Goal: Information Seeking & Learning: Learn about a topic

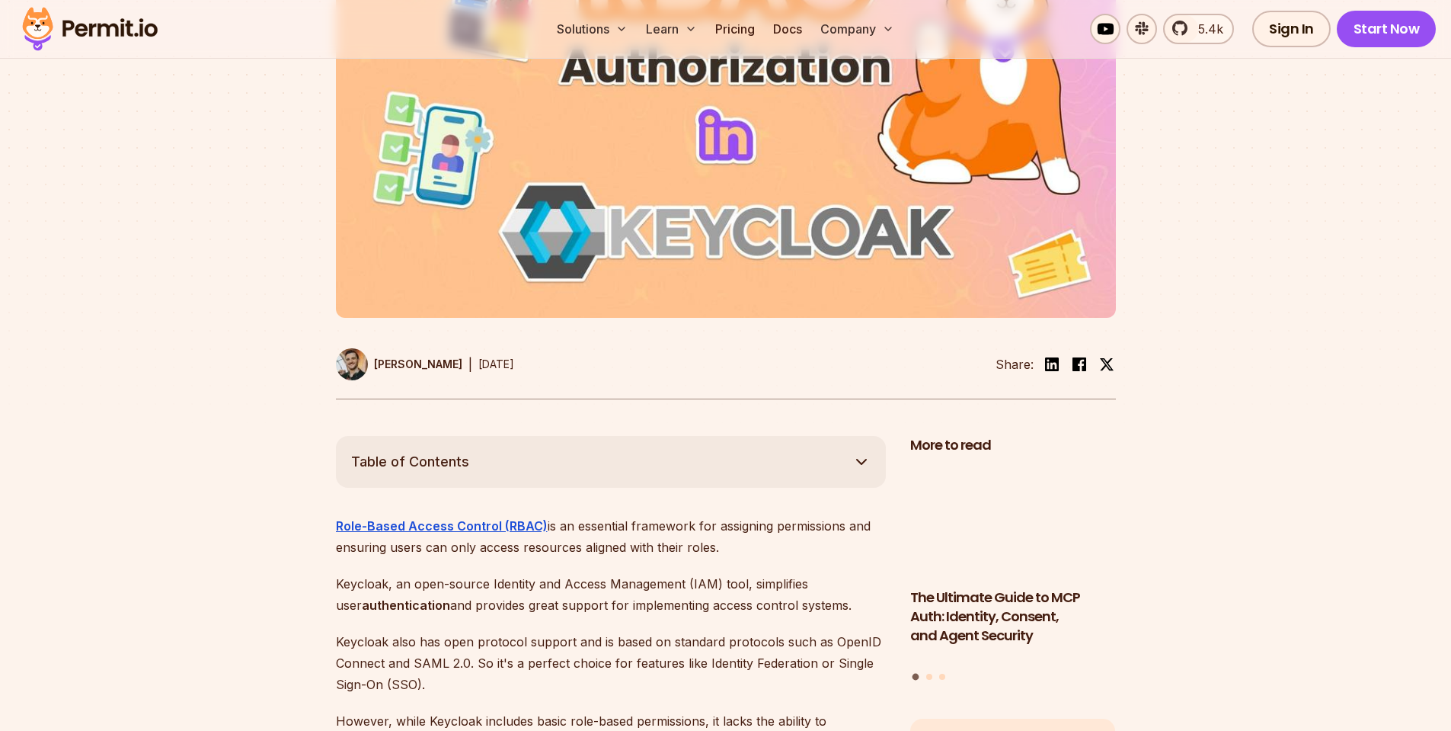
scroll to position [743, 0]
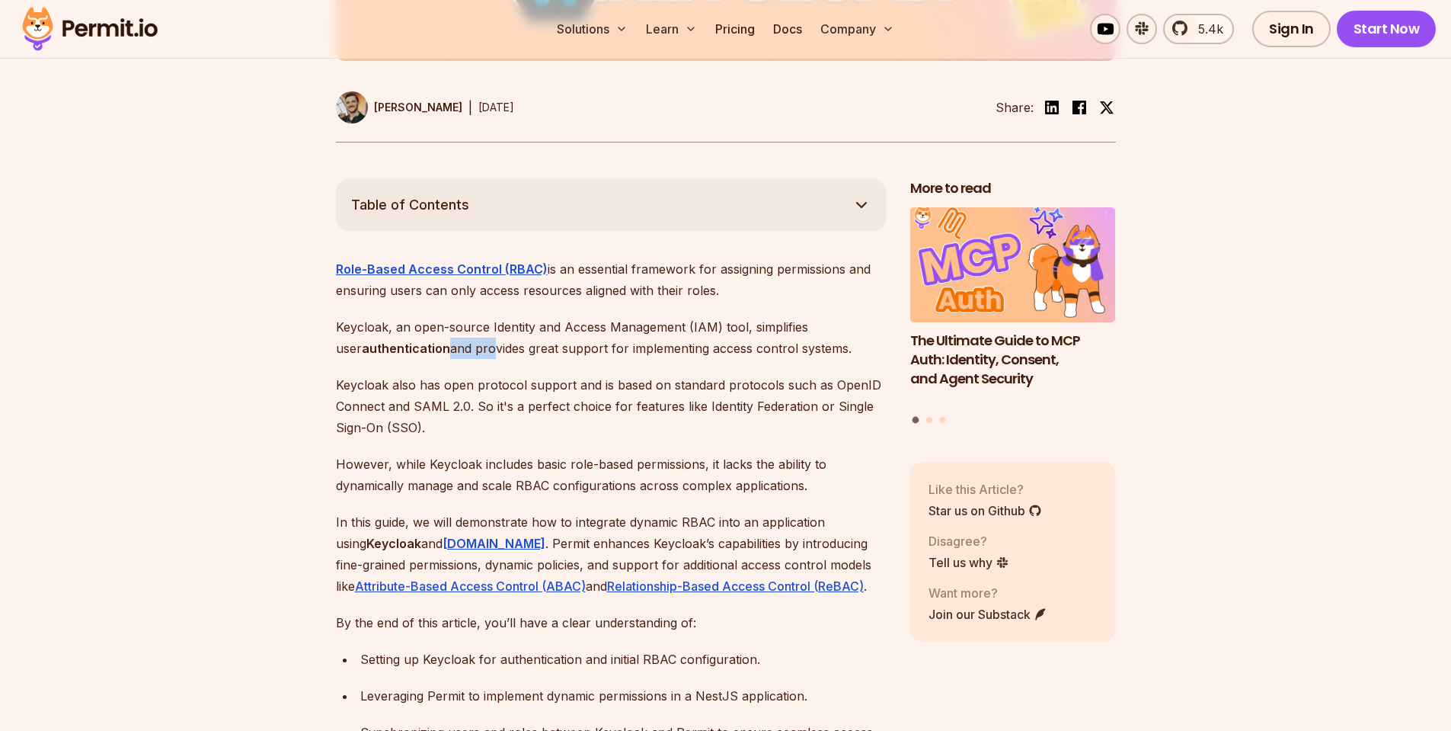
drag, startPoint x: 419, startPoint y: 316, endPoint x: 461, endPoint y: 334, distance: 45.4
click at [461, 334] on p "Keycloak, an open-source Identity and Access Management (IAM) tool, simplifies …" at bounding box center [611, 337] width 550 height 43
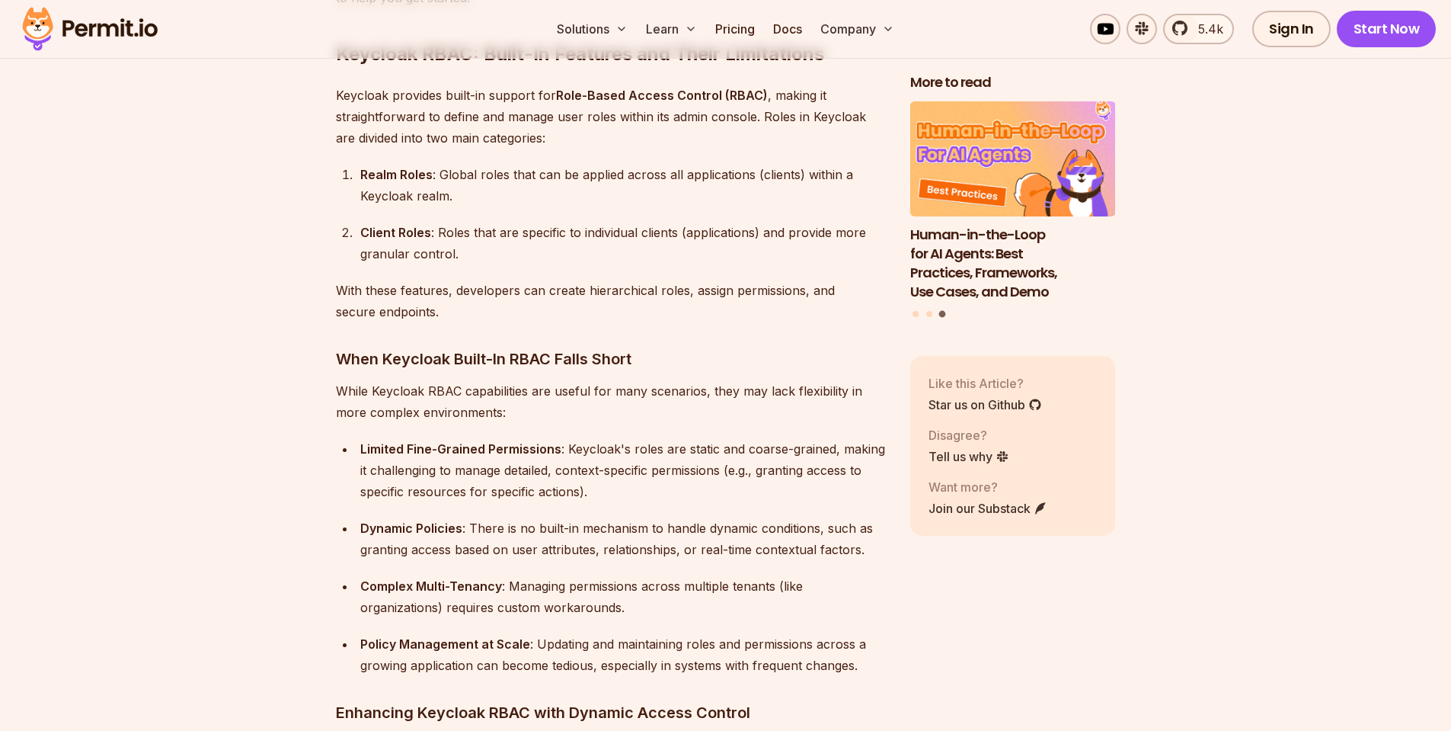
scroll to position [1578, 0]
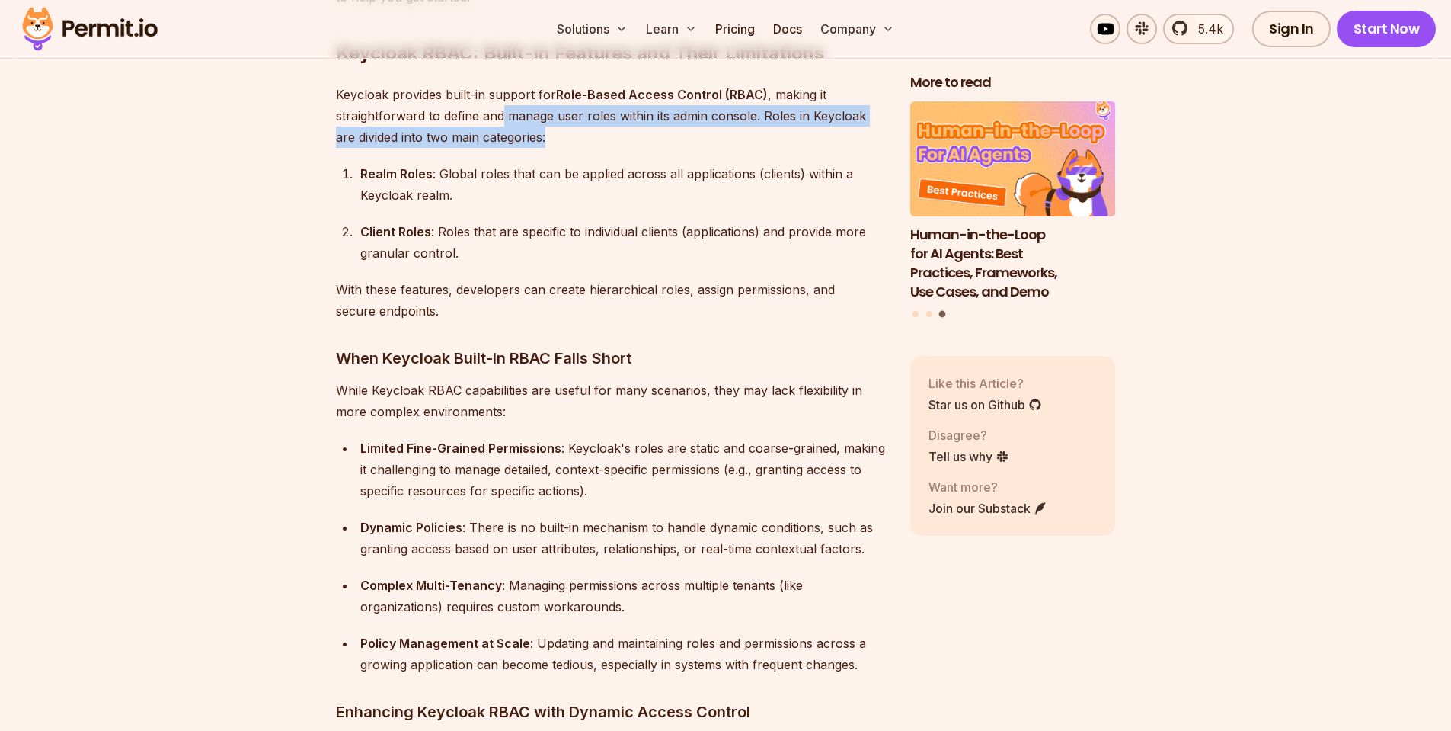
drag, startPoint x: 503, startPoint y: 91, endPoint x: 529, endPoint y: 121, distance: 39.9
click at [529, 121] on p "Keycloak provides built-in support for Role-Based Access Control (RBAC) , makin…" at bounding box center [611, 116] width 550 height 64
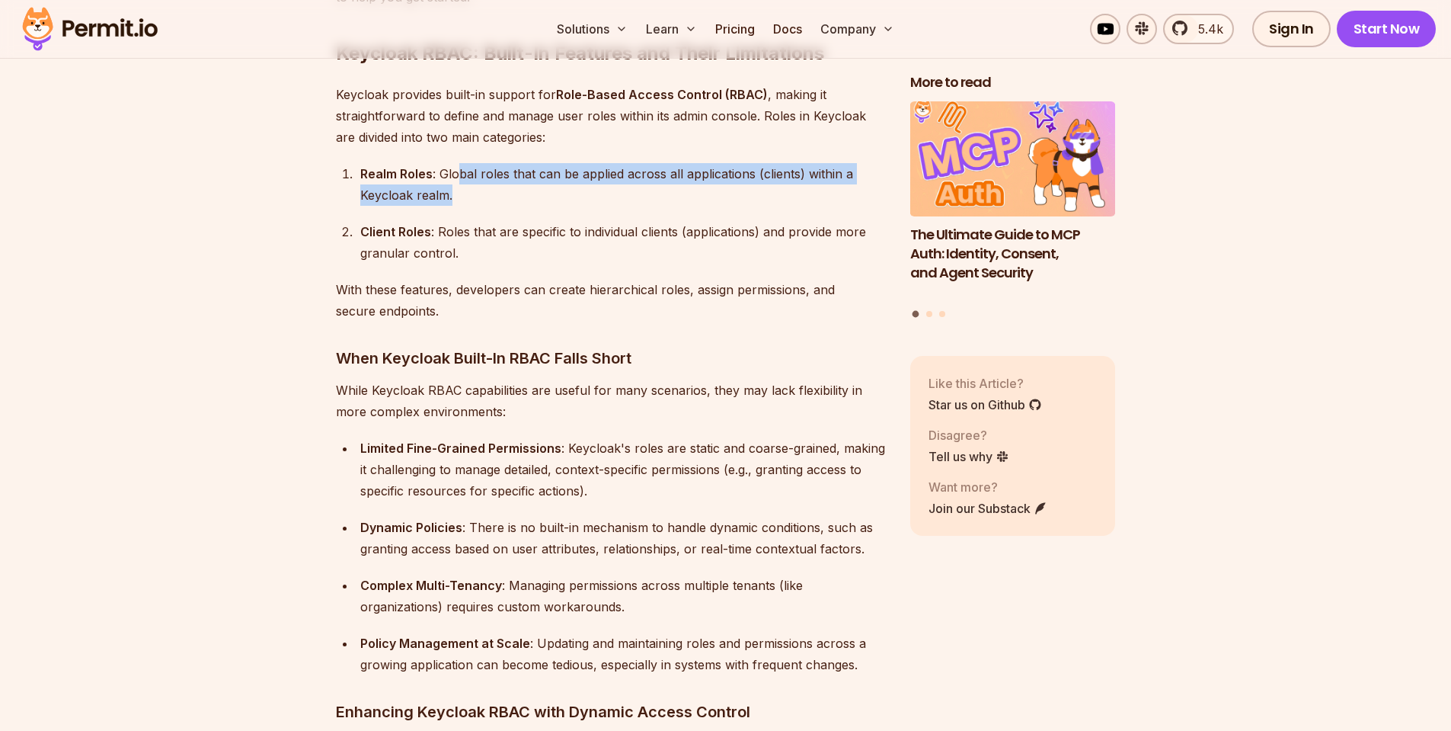
drag, startPoint x: 462, startPoint y: 149, endPoint x: 536, endPoint y: 180, distance: 79.9
click at [536, 180] on div "Realm Roles : Global roles that can be applied across all applications (clients…" at bounding box center [623, 184] width 526 height 43
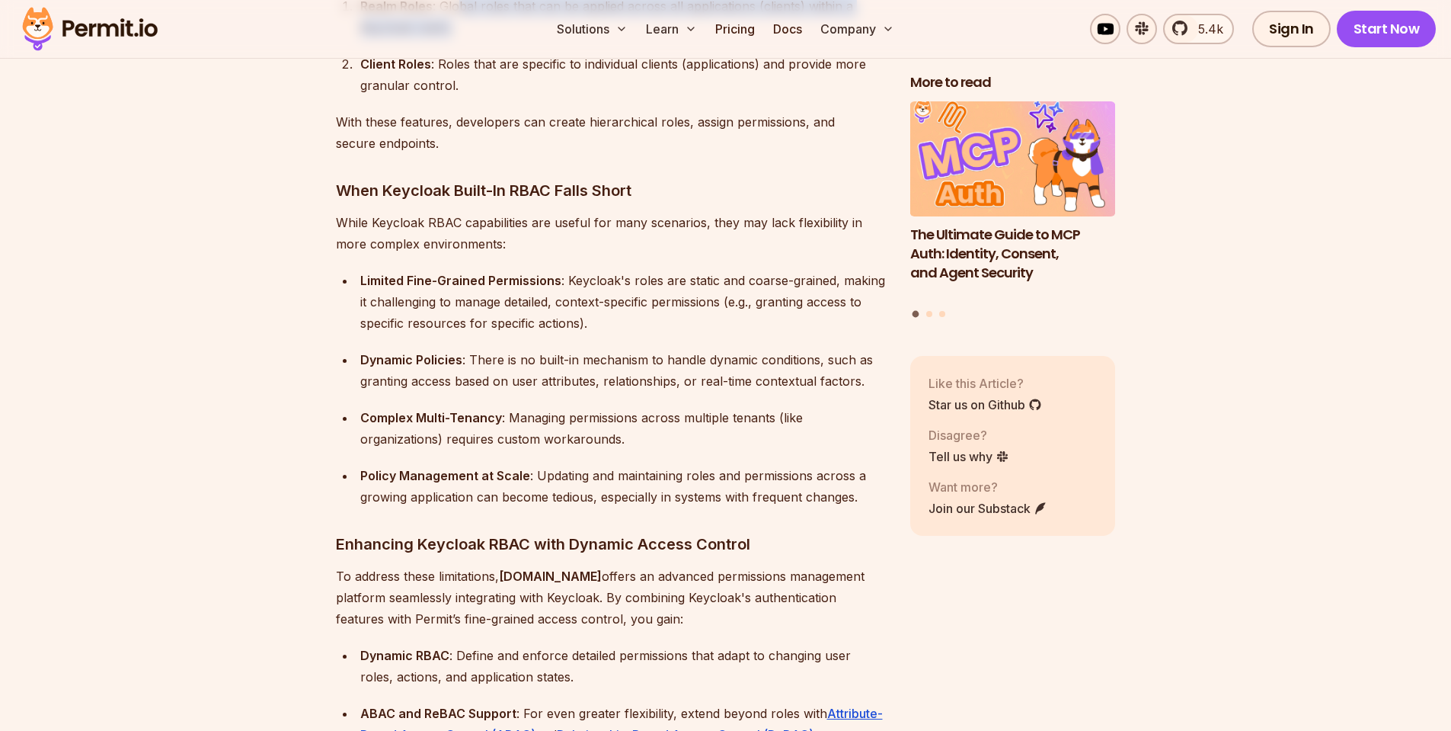
scroll to position [1835, 0]
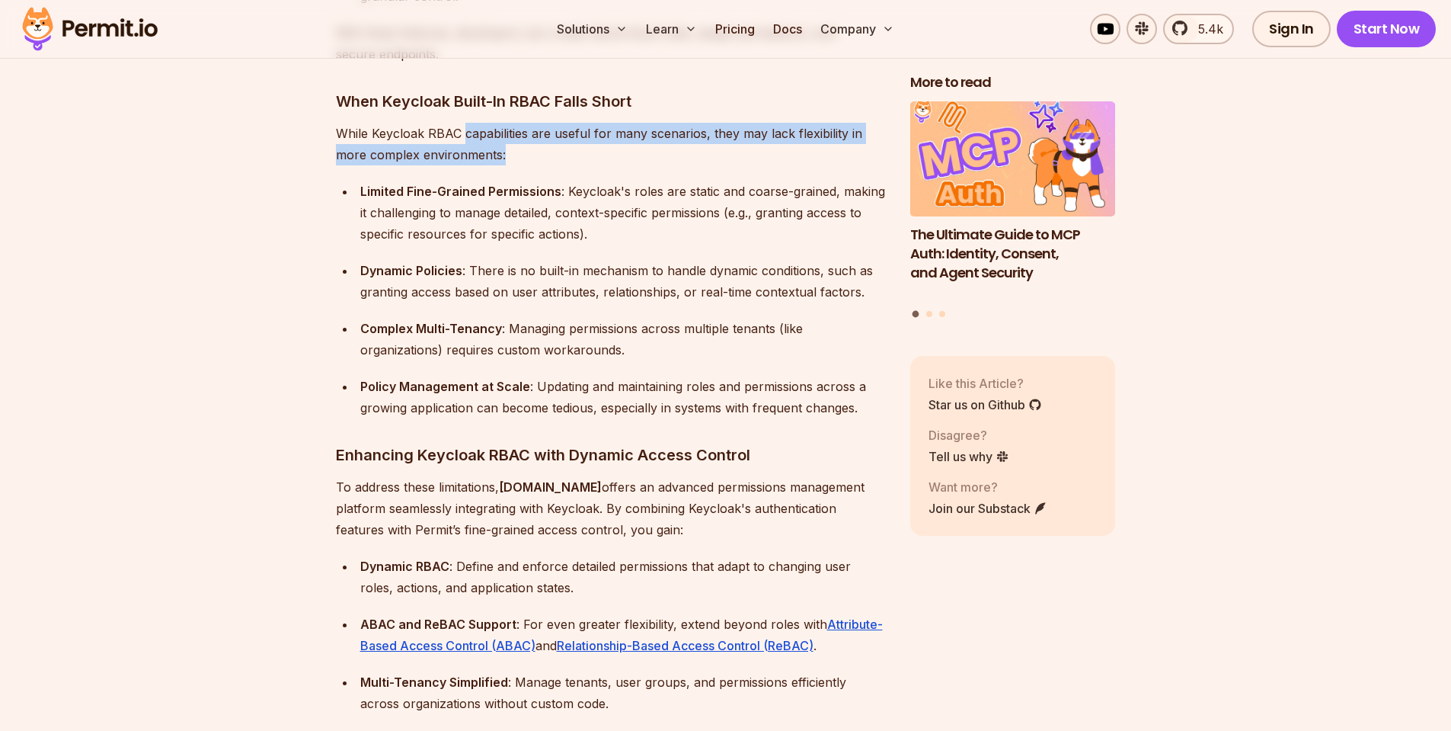
drag, startPoint x: 462, startPoint y: 114, endPoint x: 517, endPoint y: 131, distance: 58.3
click at [517, 131] on p "While Keycloak RBAC capabilities are useful for many scenarios, they may lack f…" at bounding box center [611, 144] width 550 height 43
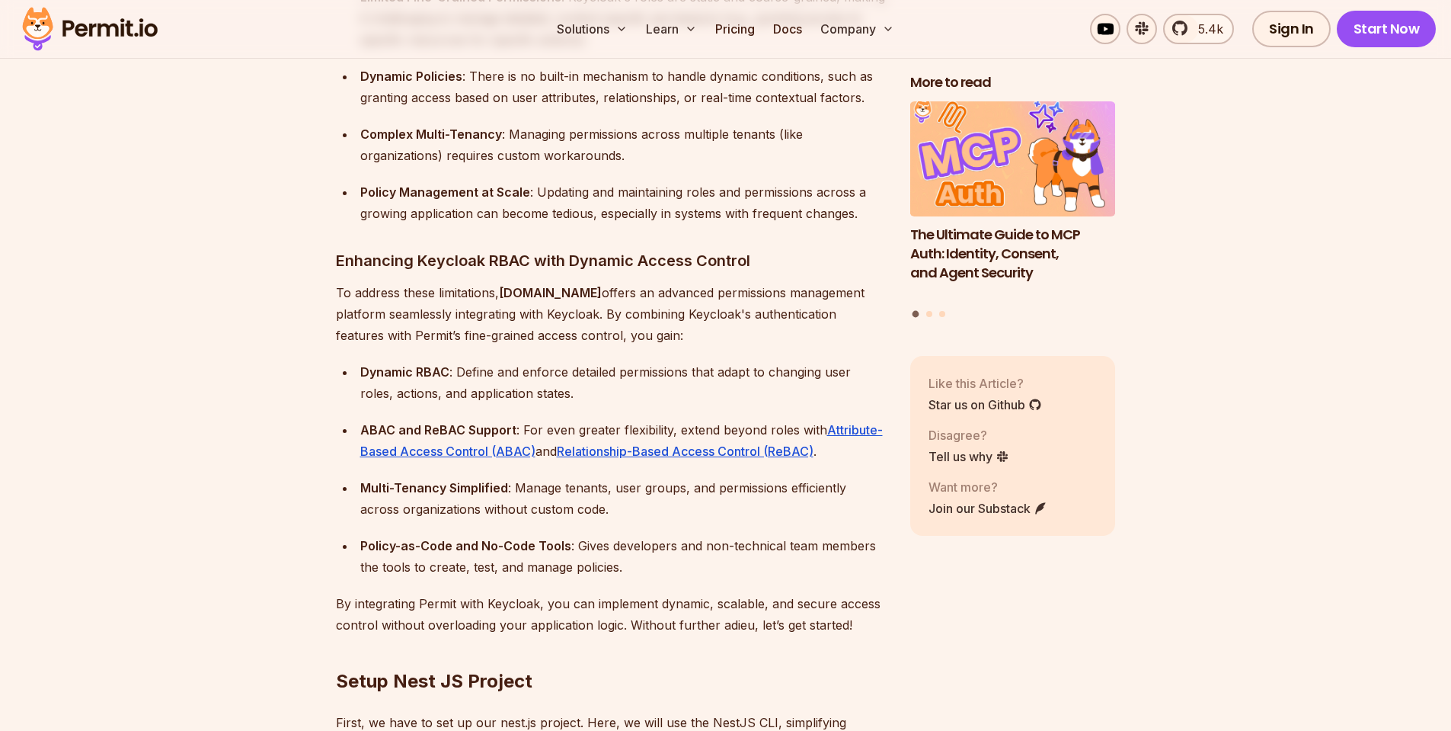
scroll to position [2053, 0]
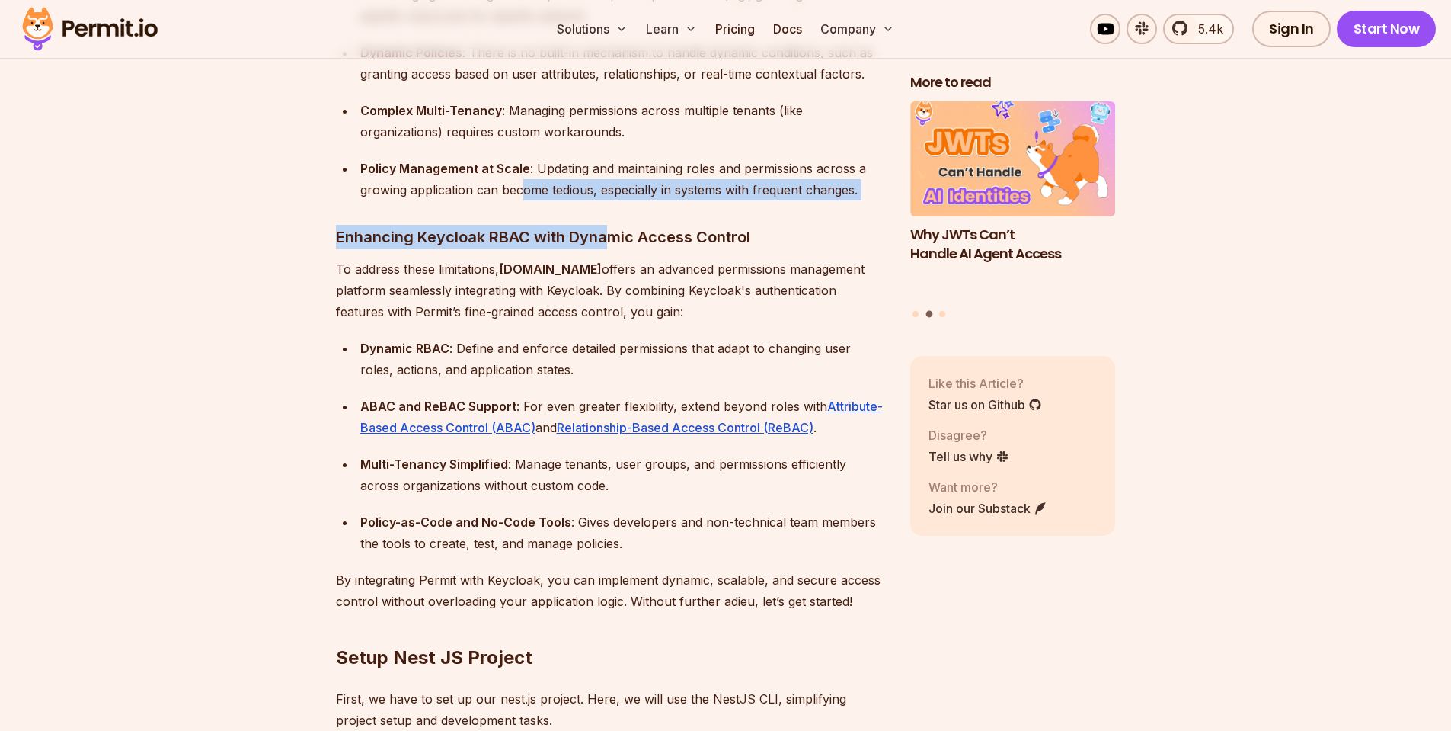
drag, startPoint x: 526, startPoint y: 165, endPoint x: 604, endPoint y: 203, distance: 87.2
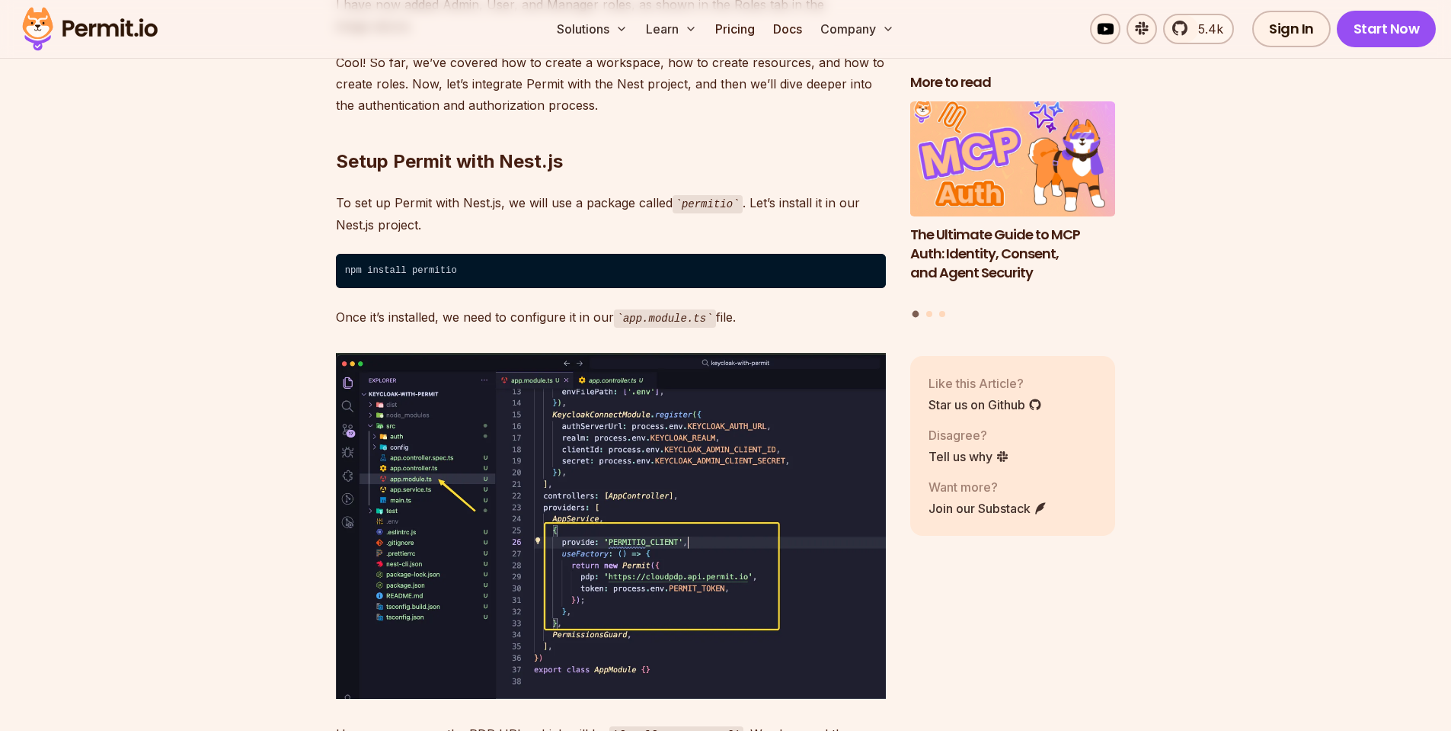
scroll to position [13148, 0]
